Goal: Information Seeking & Learning: Learn about a topic

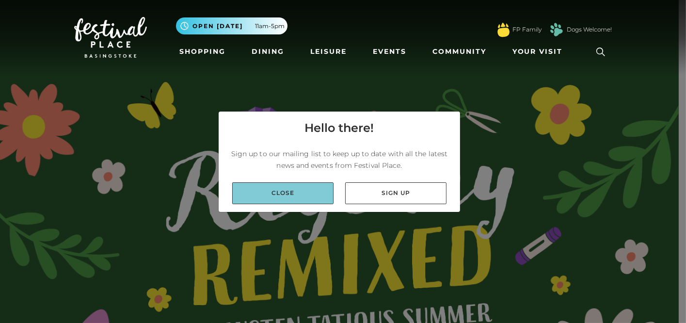
click at [304, 189] on link "Close" at bounding box center [282, 193] width 101 height 22
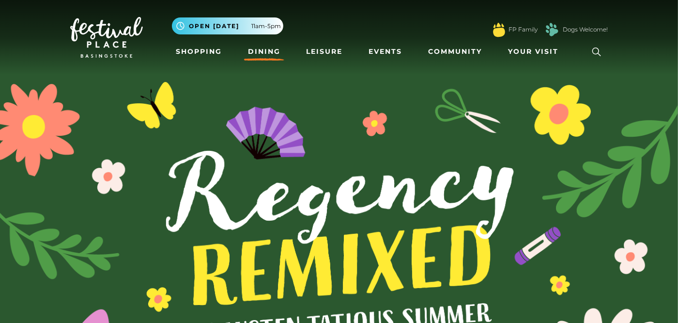
click at [257, 49] on link "Dining" at bounding box center [264, 52] width 40 height 18
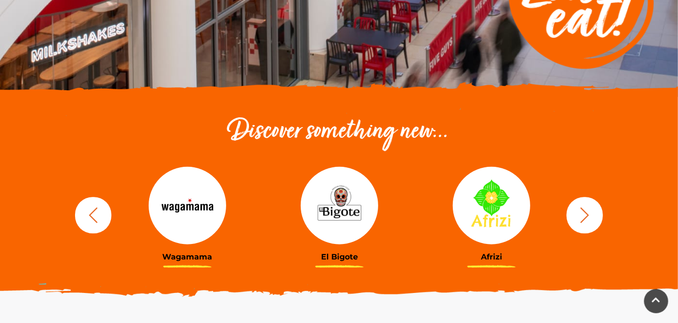
scroll to position [323, 0]
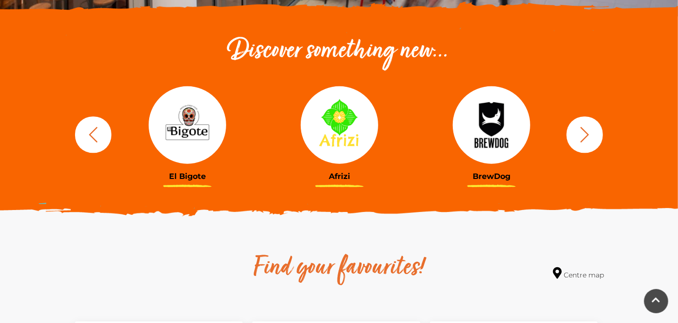
click at [97, 131] on icon "button" at bounding box center [93, 134] width 18 height 18
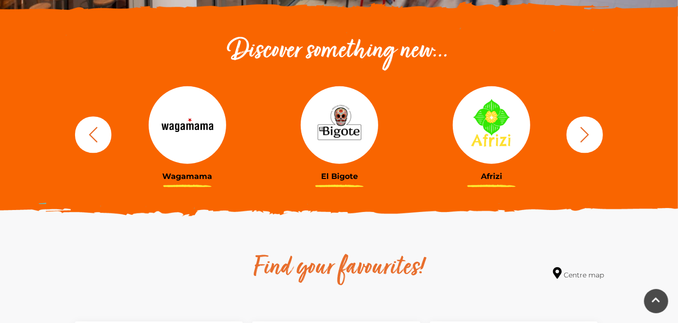
click at [496, 136] on img at bounding box center [492, 125] width 78 height 78
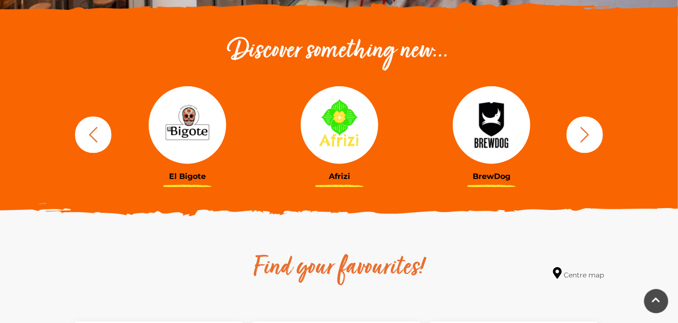
click at [592, 138] on icon "button" at bounding box center [585, 134] width 18 height 18
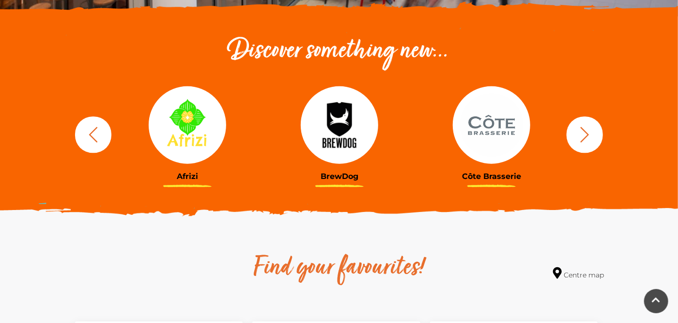
click at [591, 139] on icon "button" at bounding box center [585, 134] width 18 height 18
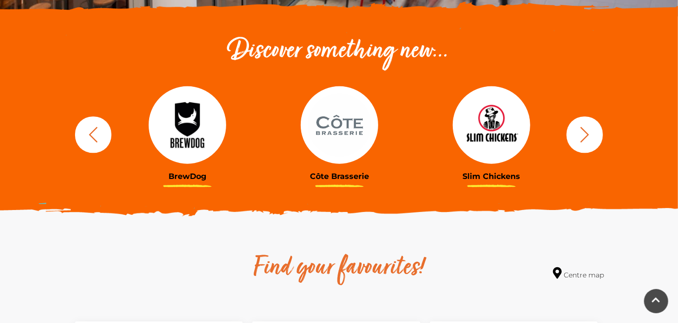
click at [589, 139] on icon "button" at bounding box center [585, 134] width 18 height 18
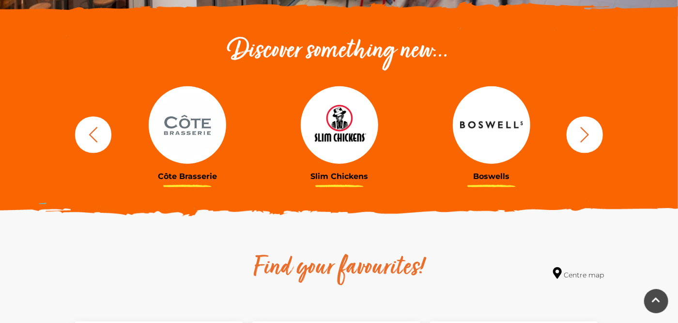
click at [587, 141] on icon "button" at bounding box center [585, 134] width 18 height 18
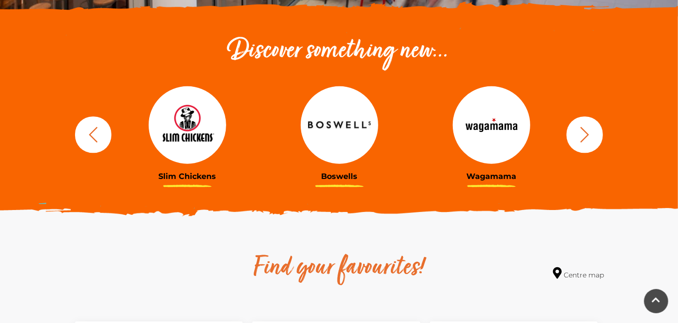
click at [587, 141] on icon "button" at bounding box center [585, 134] width 18 height 18
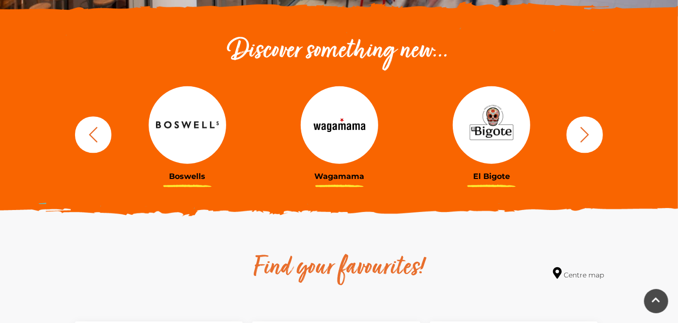
click at [584, 135] on icon "button" at bounding box center [585, 134] width 18 height 18
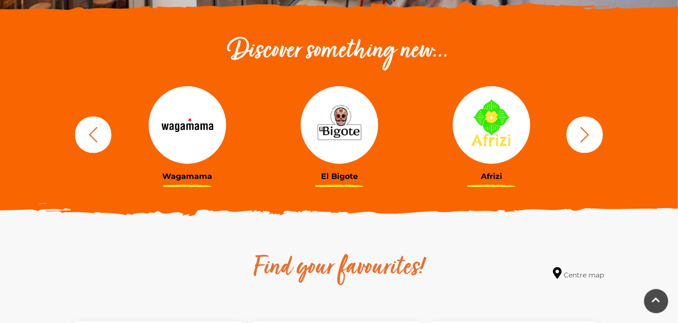
click at [583, 134] on icon "button" at bounding box center [585, 134] width 18 height 18
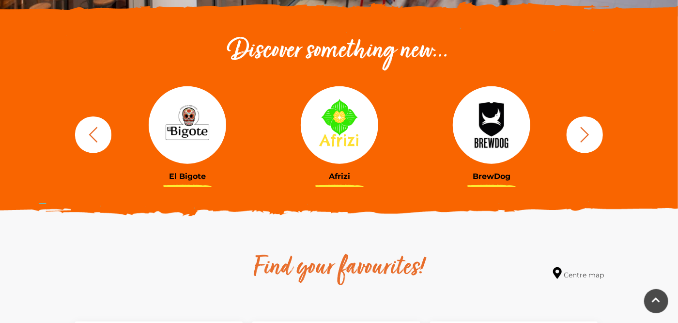
click at [583, 134] on icon "button" at bounding box center [585, 134] width 18 height 18
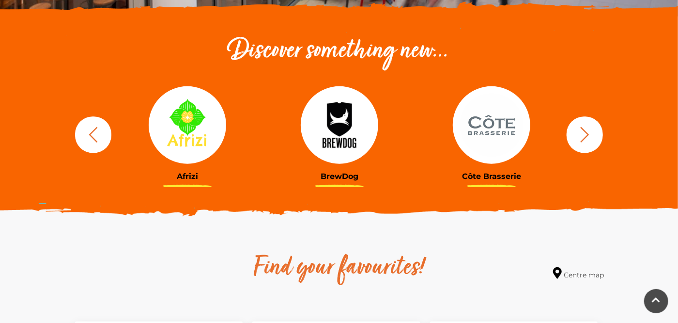
click at [583, 134] on icon "button" at bounding box center [585, 134] width 18 height 18
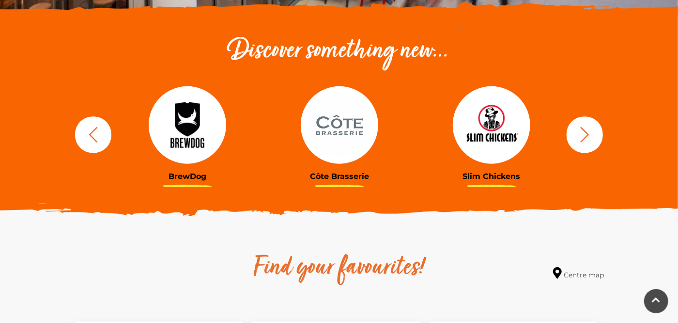
click at [583, 134] on icon "button" at bounding box center [585, 134] width 18 height 18
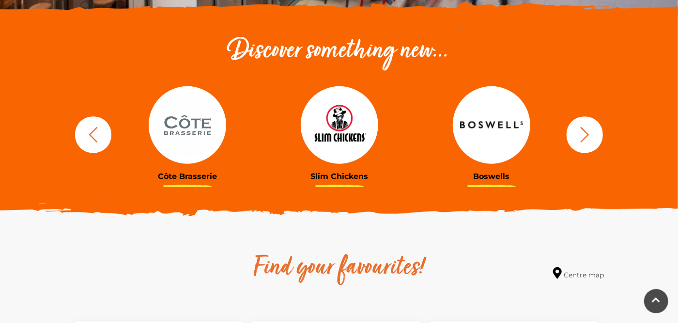
click at [583, 134] on icon "button" at bounding box center [585, 134] width 18 height 18
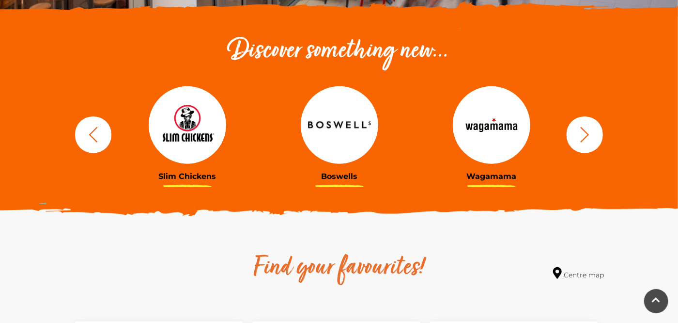
click at [583, 134] on icon "button" at bounding box center [585, 134] width 18 height 18
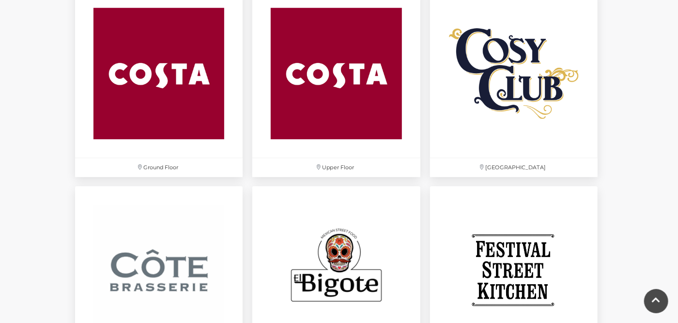
scroll to position [1373, 0]
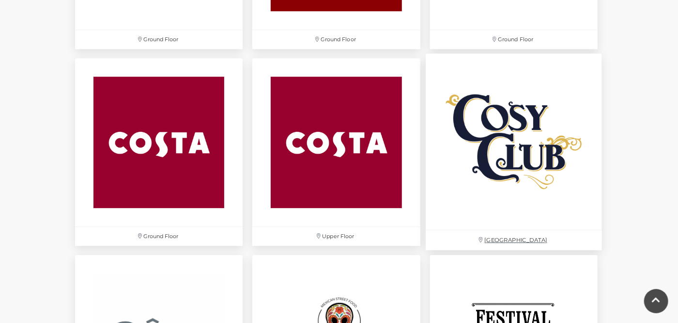
click at [532, 151] on img at bounding box center [514, 142] width 176 height 176
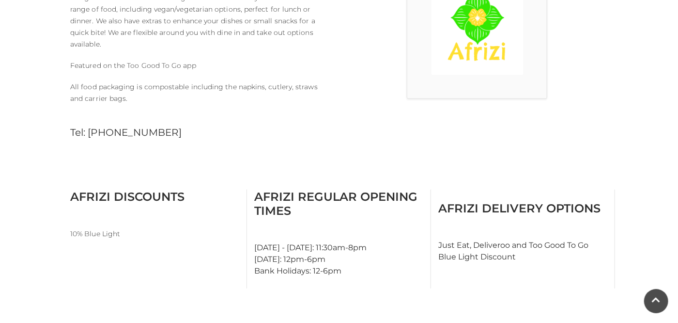
scroll to position [161, 0]
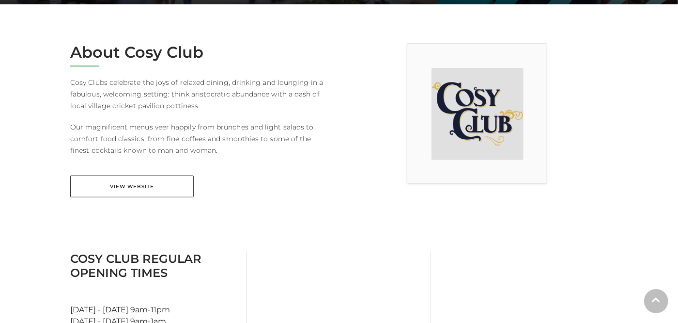
scroll to position [242, 0]
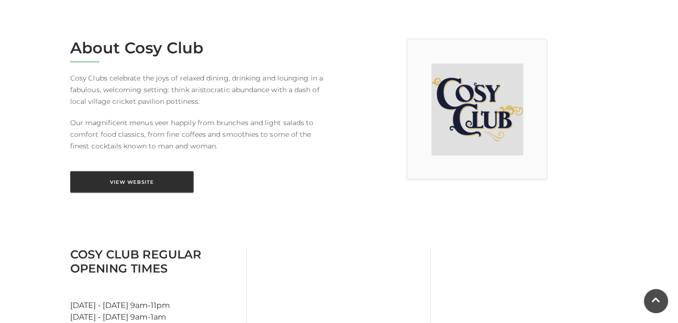
click at [162, 186] on link "View Website" at bounding box center [132, 182] width 124 height 22
